Goal: Find specific page/section: Find specific page/section

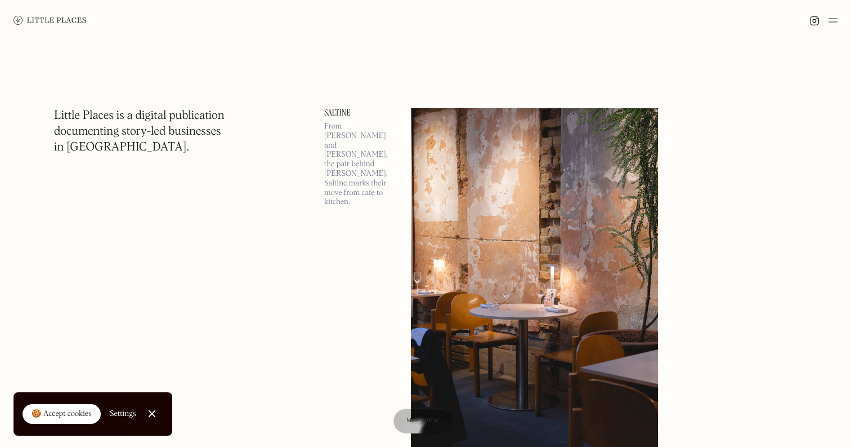
click at [832, 25] on img at bounding box center [833, 21] width 9 height 14
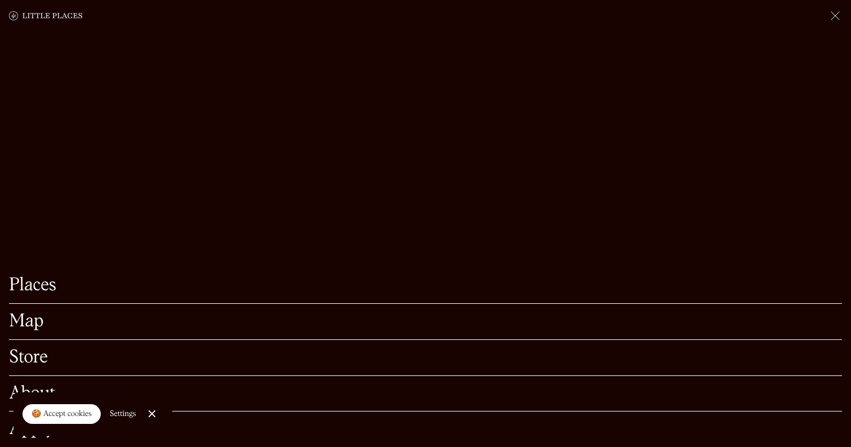
scroll to position [52, 0]
click at [25, 355] on link "Store" at bounding box center [425, 357] width 833 height 17
click at [153, 413] on div at bounding box center [151, 413] width 7 height 7
click at [41, 325] on link "Map" at bounding box center [425, 321] width 833 height 17
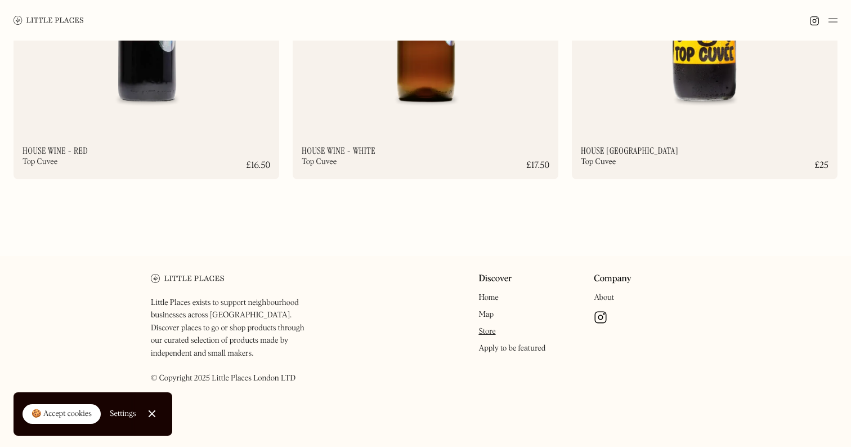
scroll to position [8750, 0]
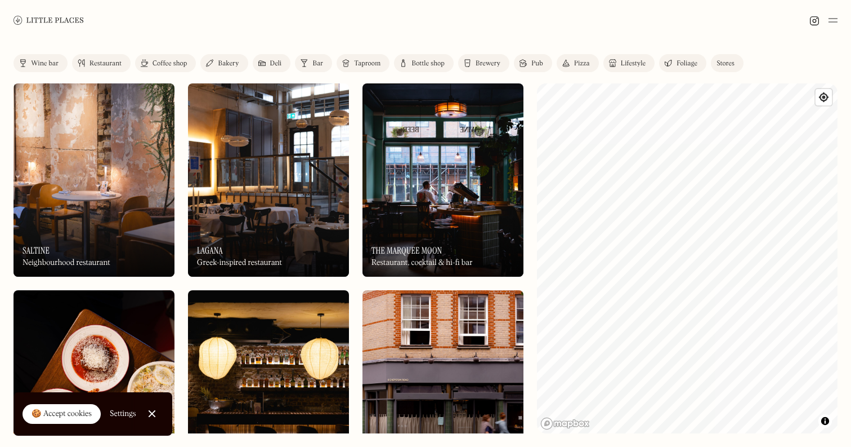
click at [48, 69] on link "Wine bar" at bounding box center [41, 63] width 54 height 18
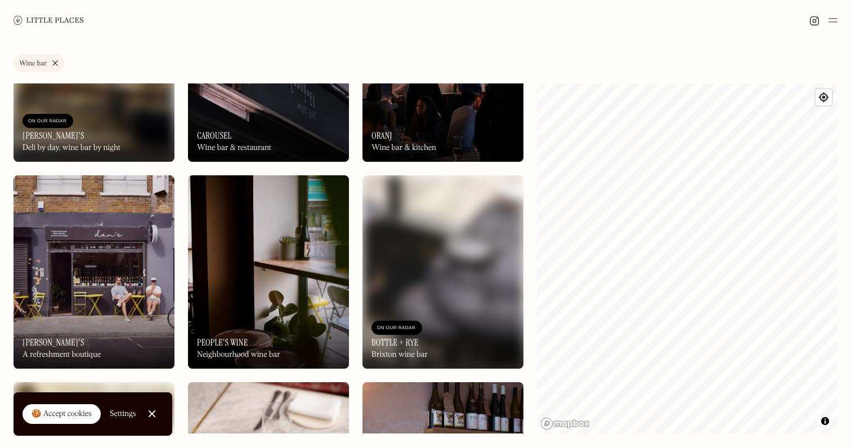
scroll to position [1861, 0]
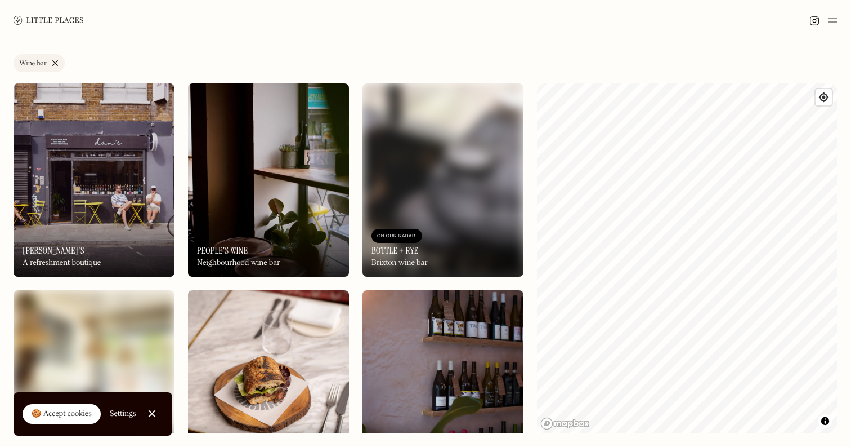
click at [54, 64] on link "Wine bar" at bounding box center [39, 63] width 51 height 18
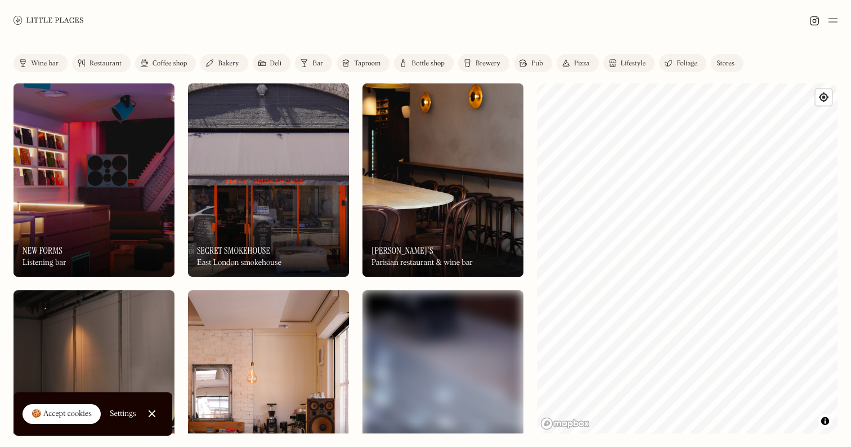
click at [159, 63] on div "Coffee shop" at bounding box center [170, 63] width 34 height 7
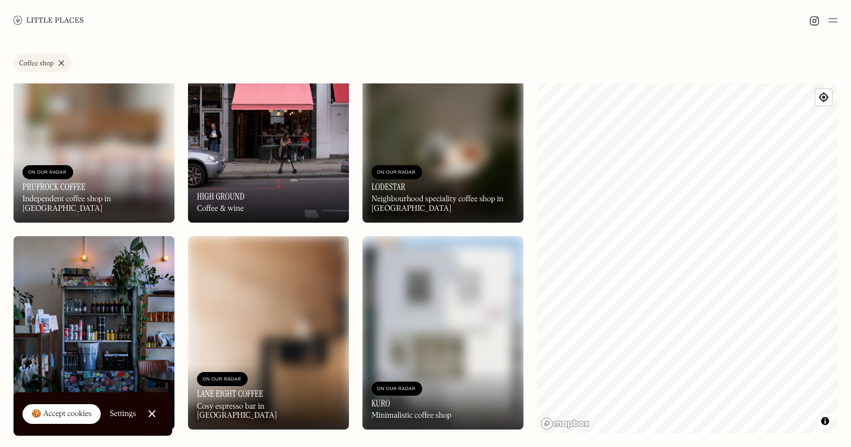
click at [61, 65] on link "Coffee shop" at bounding box center [43, 63] width 58 height 18
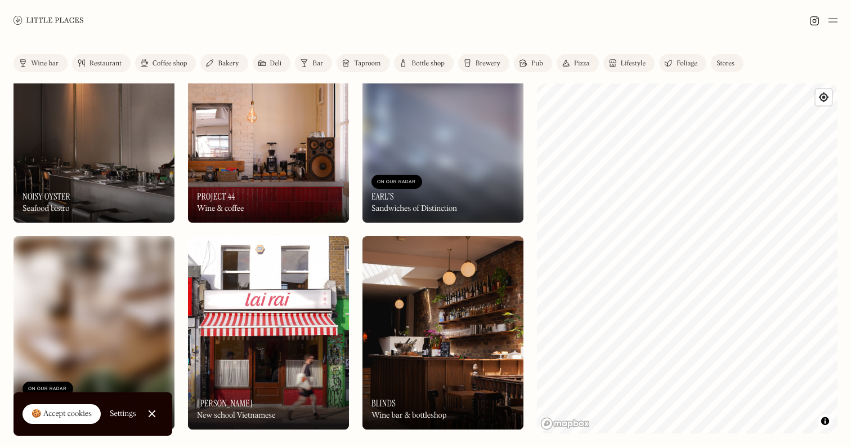
click at [541, 64] on div "Pub" at bounding box center [538, 63] width 12 height 7
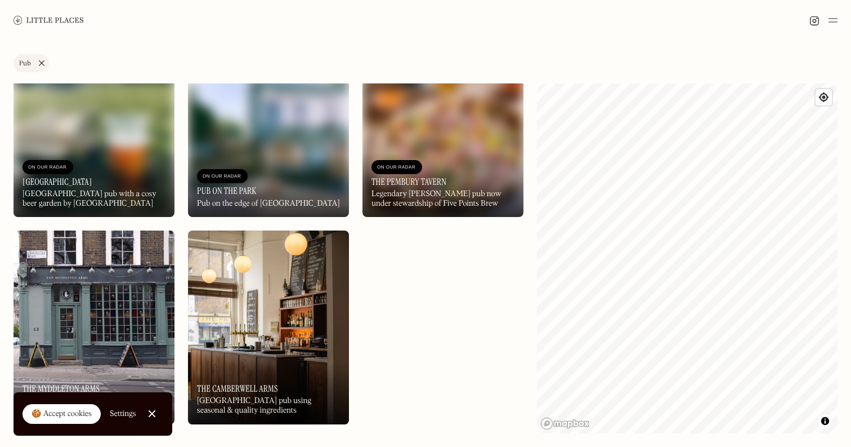
scroll to position [1300, 0]
